Goal: Task Accomplishment & Management: Complete application form

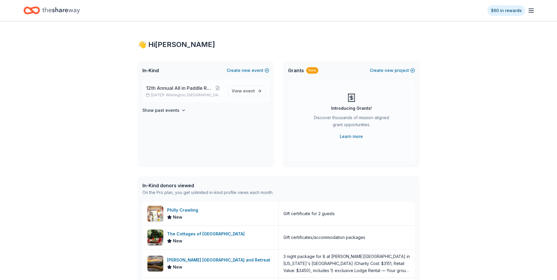
click at [170, 90] on span "12th Annual All in Paddle Raffle" at bounding box center [179, 88] width 66 height 7
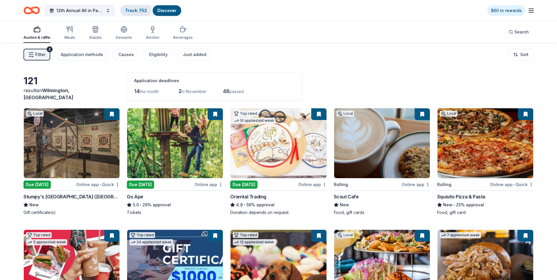
click at [132, 12] on link "Track · 752" at bounding box center [136, 10] width 22 height 5
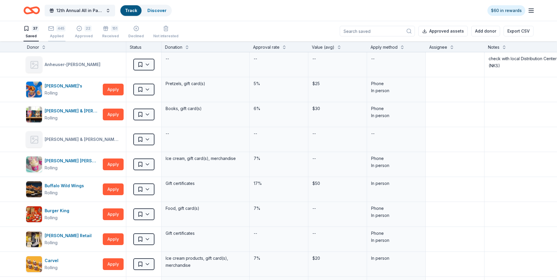
click at [59, 36] on div "Applied" at bounding box center [56, 36] width 17 height 5
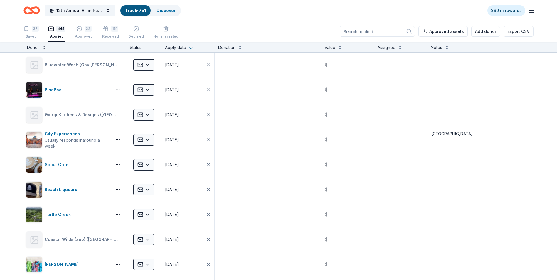
click at [43, 48] on button at bounding box center [43, 47] width 5 height 6
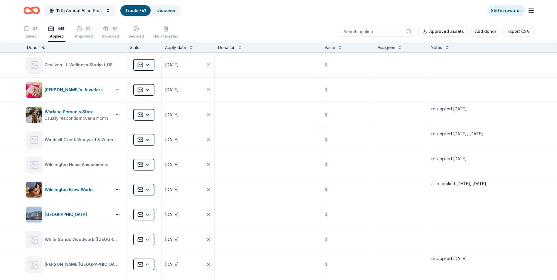
click at [44, 47] on button at bounding box center [43, 47] width 5 height 6
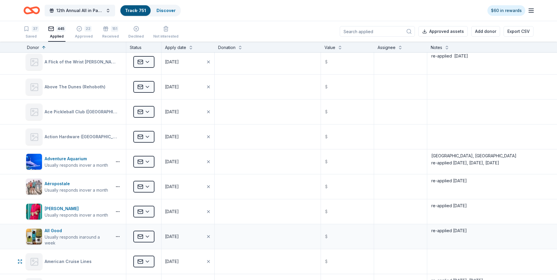
scroll to position [88, 0]
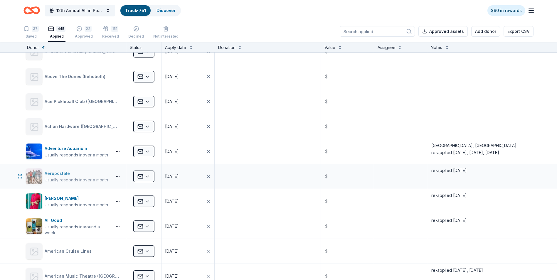
click at [53, 173] on div "Aéropostale" at bounding box center [76, 173] width 63 height 7
click at [55, 148] on div "Adventure Aquarium" at bounding box center [76, 148] width 63 height 7
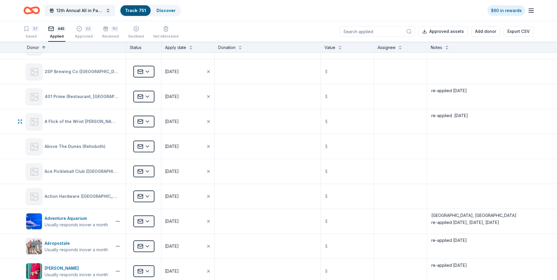
scroll to position [0, 0]
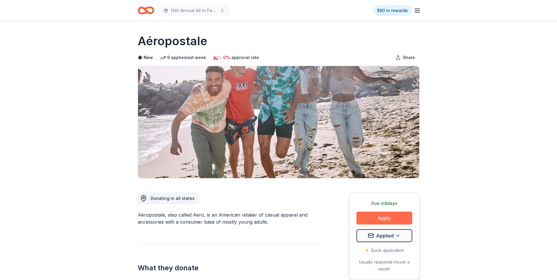
click at [383, 219] on button "Apply" at bounding box center [384, 218] width 56 height 13
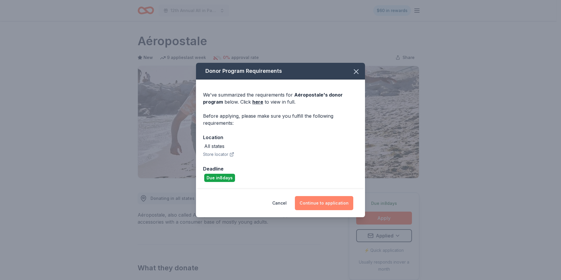
click at [320, 203] on button "Continue to application" at bounding box center [324, 203] width 58 height 14
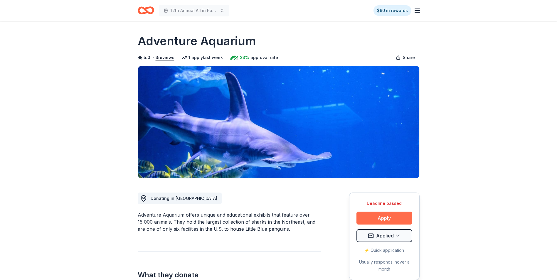
click at [384, 219] on button "Apply" at bounding box center [384, 218] width 56 height 13
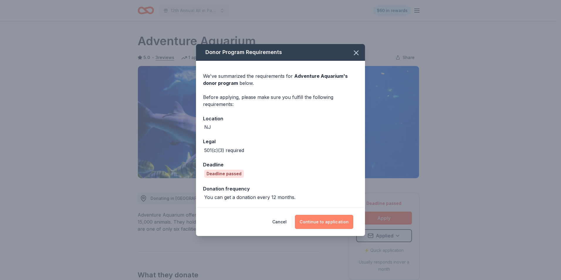
click at [324, 225] on button "Continue to application" at bounding box center [324, 222] width 58 height 14
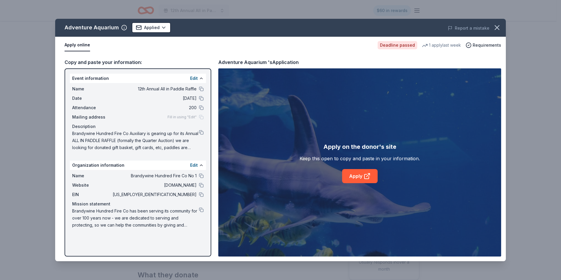
click at [131, 141] on span "Brandywine Hundred Fire Co Auxiliary is gearing up for its Annual ALL IN PADDLE…" at bounding box center [135, 140] width 127 height 21
drag, startPoint x: 132, startPoint y: 141, endPoint x: 104, endPoint y: 141, distance: 27.9
click at [104, 141] on span "Brandywine Hundred Fire Co Auxiliary is gearing up for its Annual ALL IN PADDLE…" at bounding box center [135, 140] width 127 height 21
click at [201, 132] on button at bounding box center [201, 132] width 5 height 5
